Goal: Find specific page/section: Find specific page/section

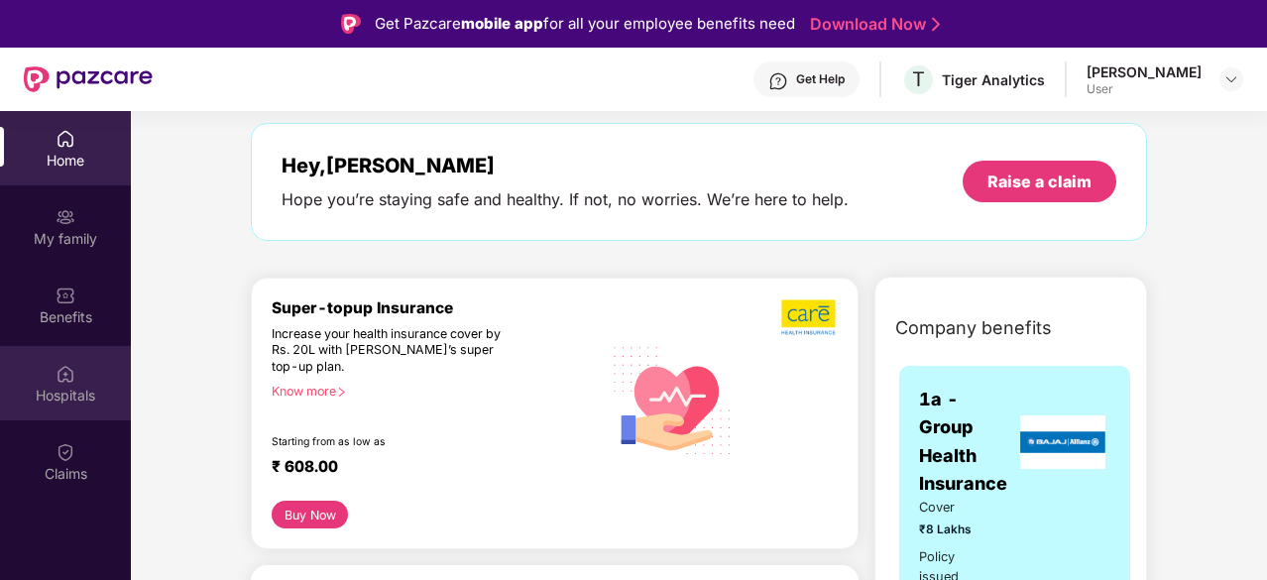
scroll to position [99, 0]
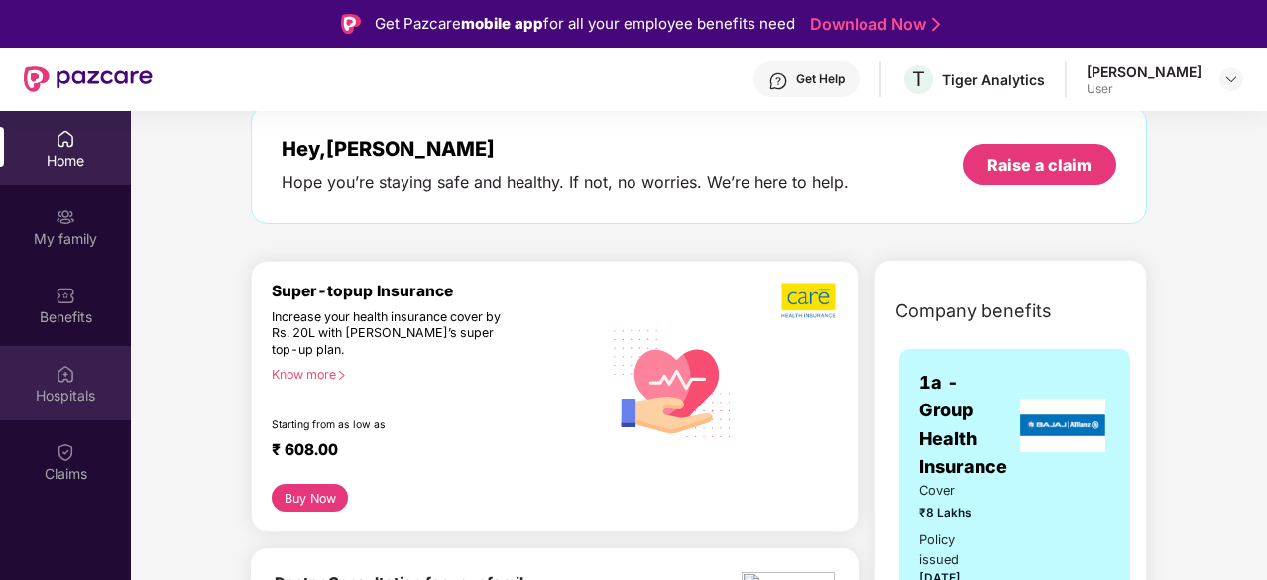
click at [73, 395] on div "Hospitals" at bounding box center [65, 396] width 131 height 20
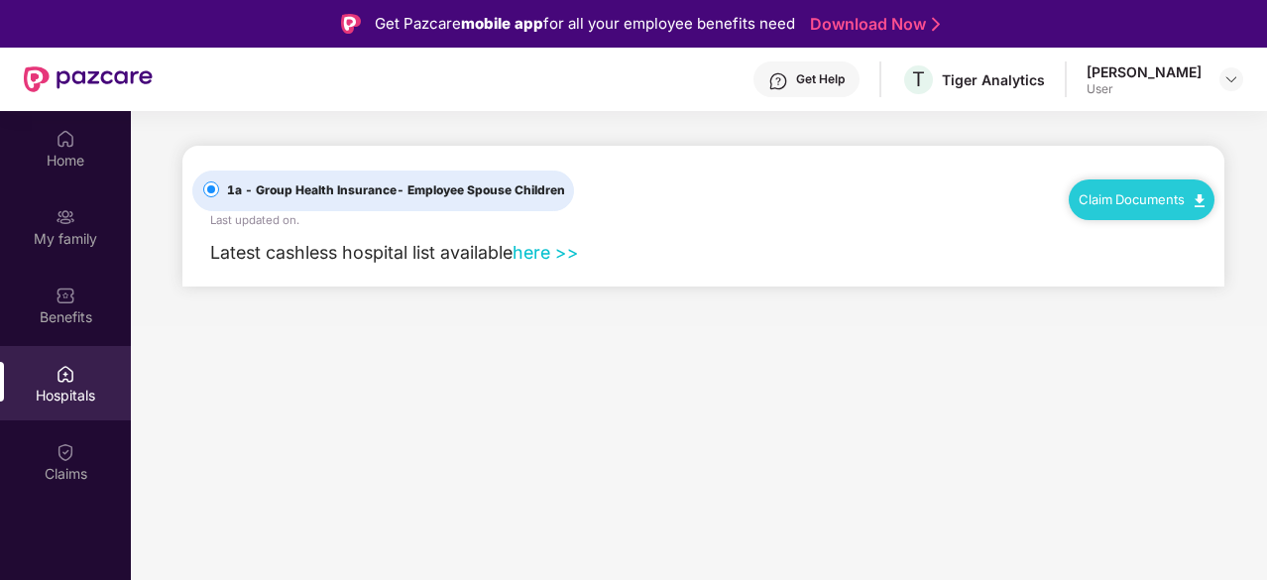
click at [541, 255] on link "here >>" at bounding box center [545, 252] width 66 height 21
